Goal: Information Seeking & Learning: Learn about a topic

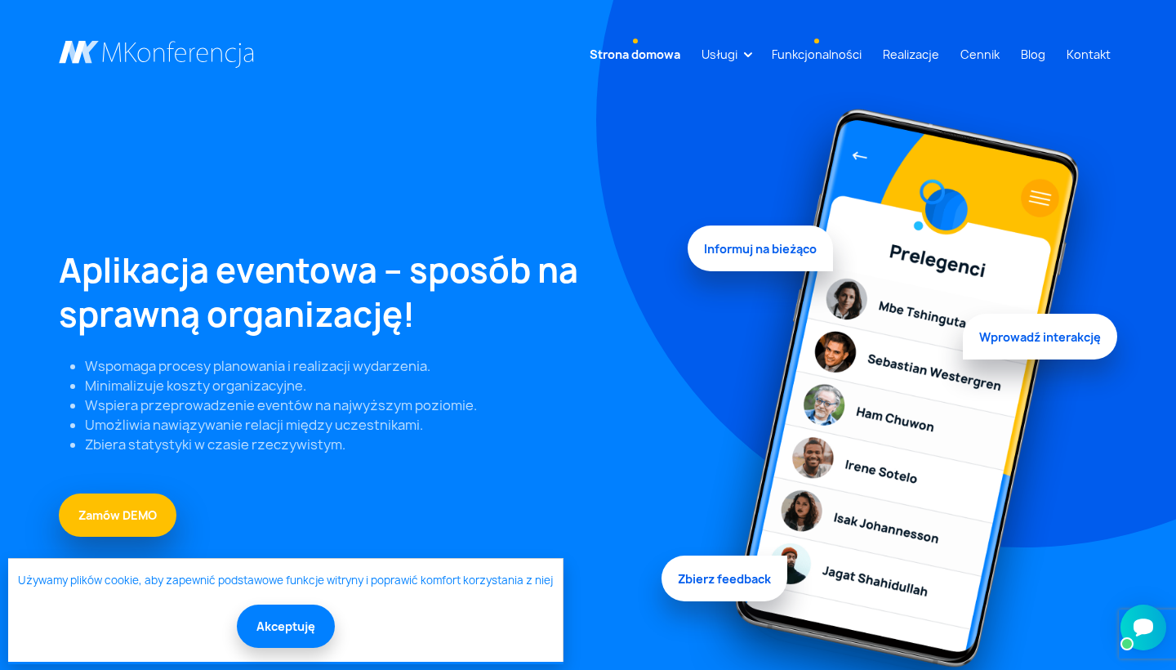
click at [833, 53] on link "Funkcjonalności" at bounding box center [816, 54] width 103 height 30
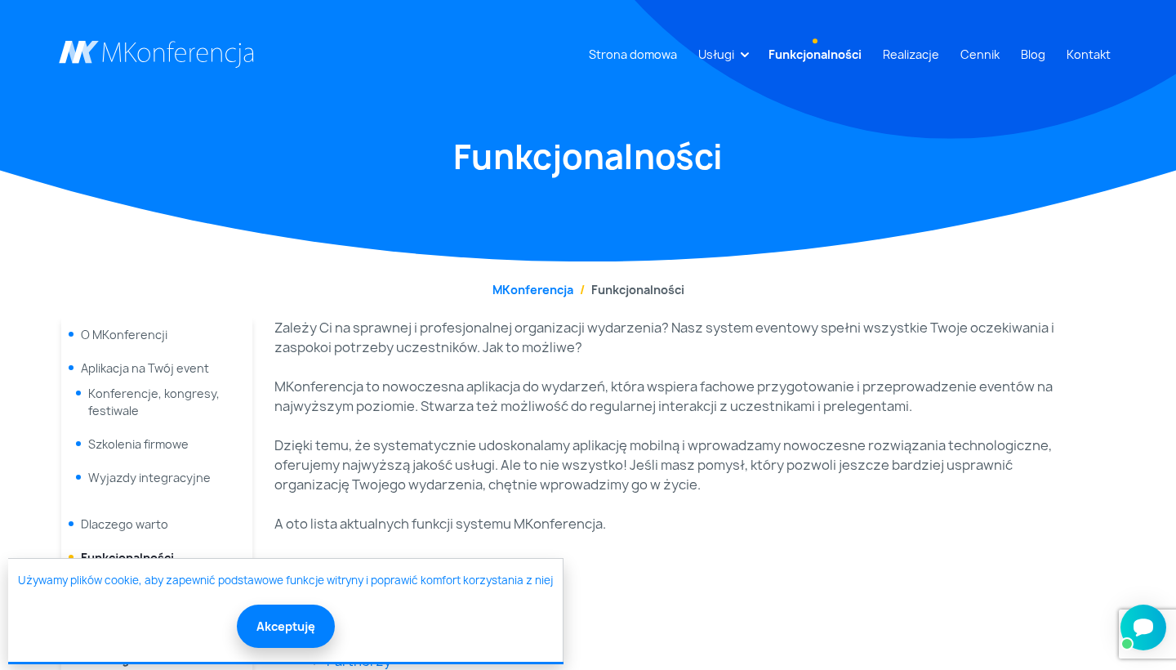
click at [900, 72] on nav "Strona domowa Usługi Aplikacja mobilna Strona WWW Rejestracja/Sprzedaż biletów" at bounding box center [588, 48] width 1176 height 96
click at [903, 59] on link "Realizacje" at bounding box center [910, 54] width 69 height 30
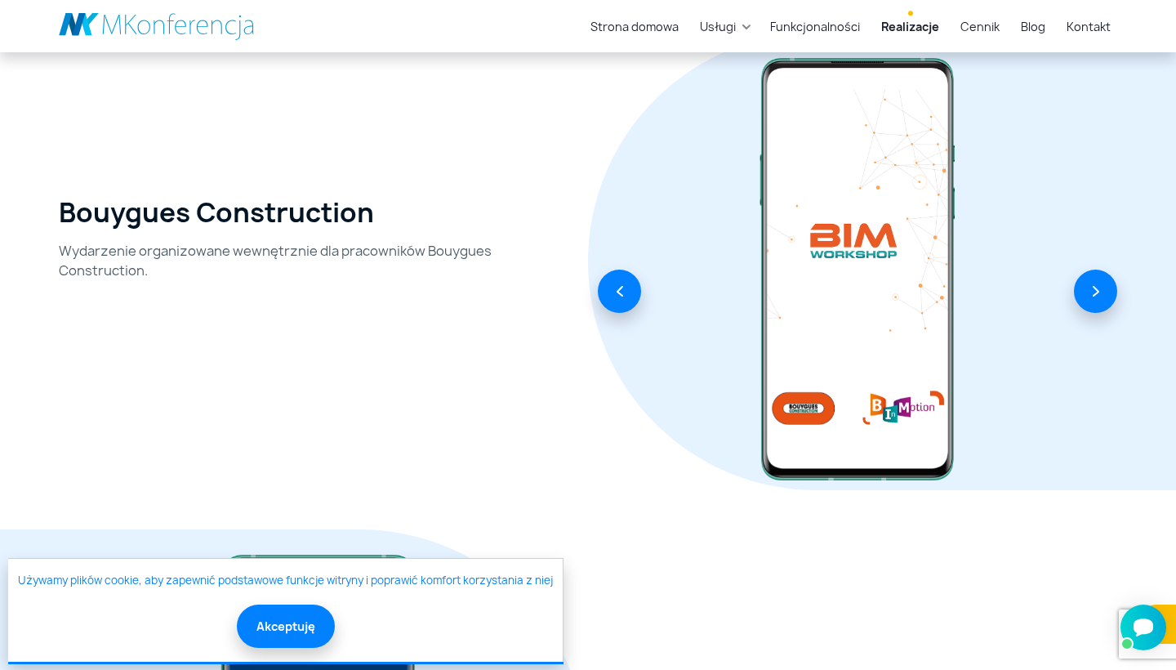
scroll to position [1279, 0]
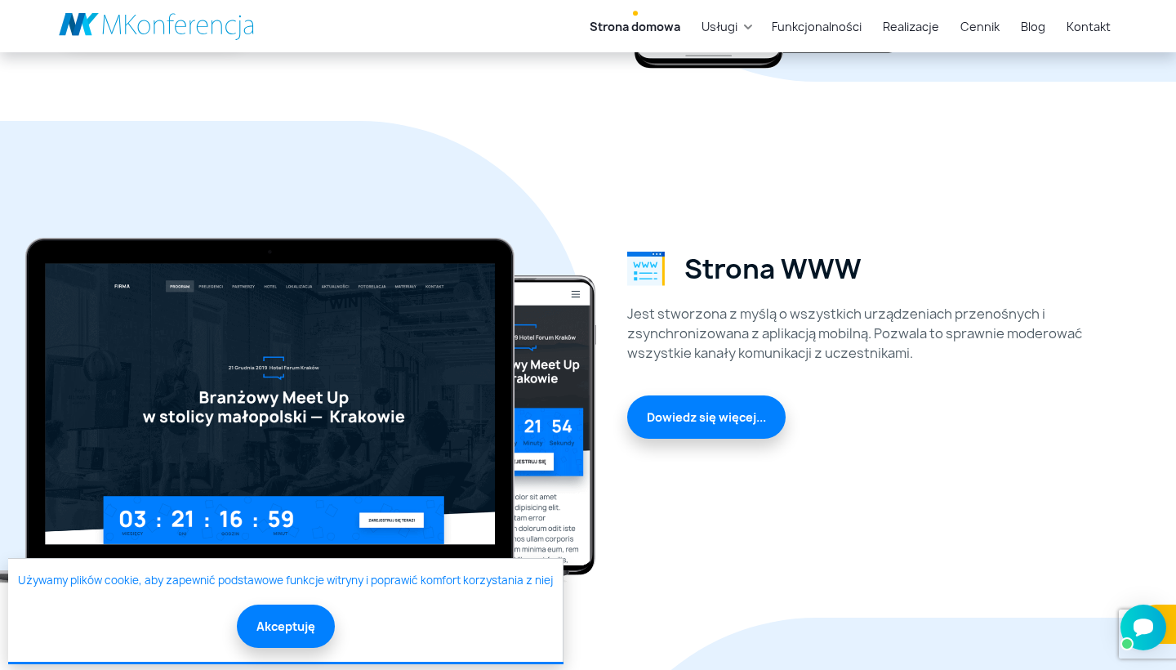
scroll to position [2206, 0]
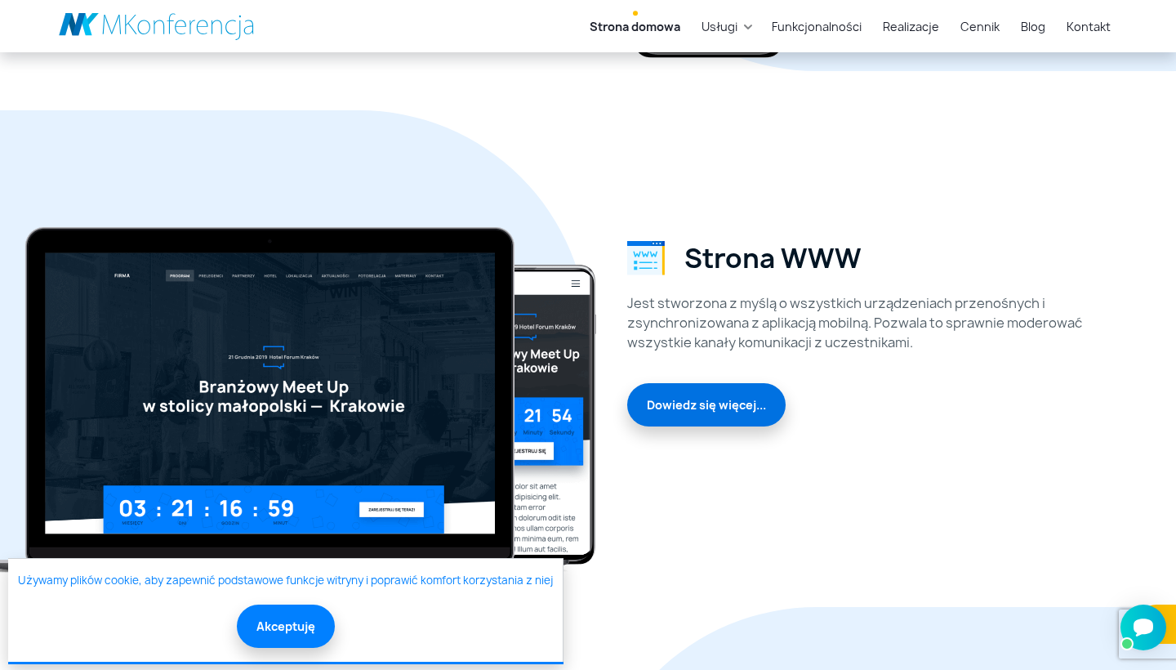
click at [689, 410] on link "Dowiedz się więcej..." at bounding box center [706, 404] width 158 height 43
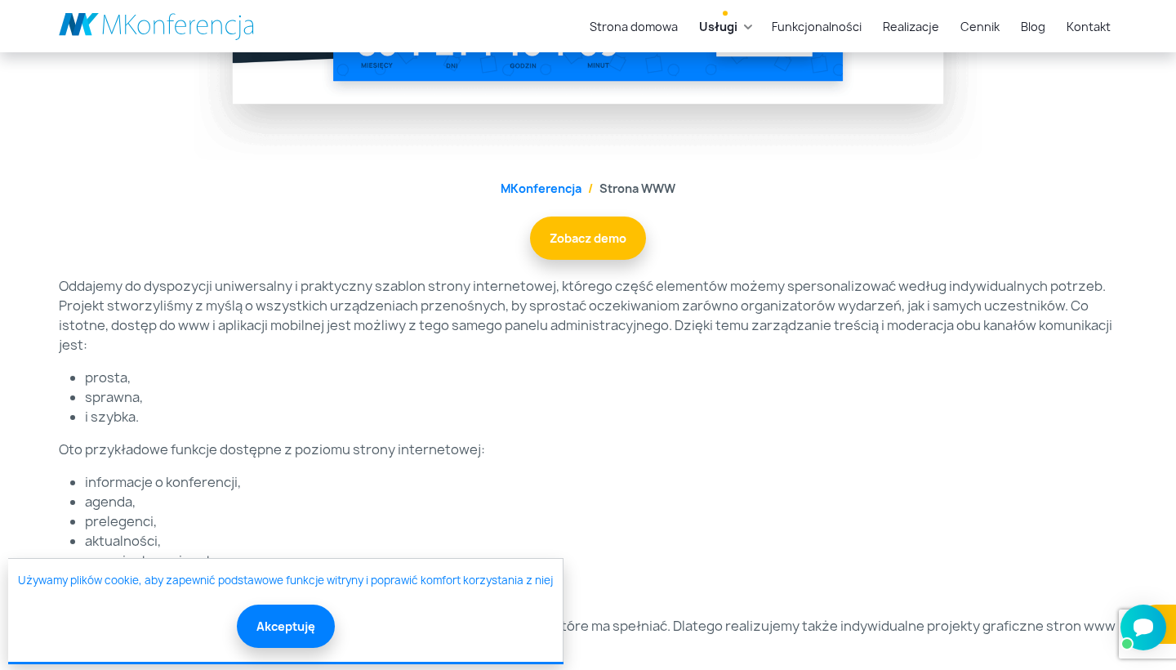
scroll to position [583, 0]
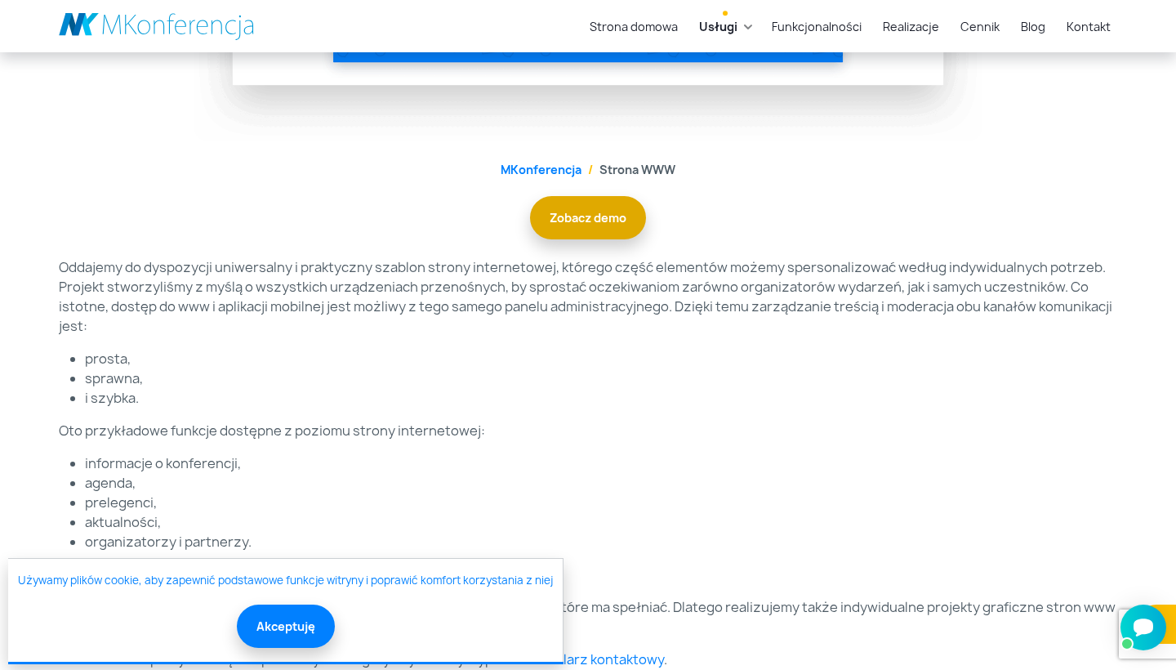
click at [596, 224] on link "Zobacz demo" at bounding box center [588, 217] width 116 height 43
